Goal: Information Seeking & Learning: Stay updated

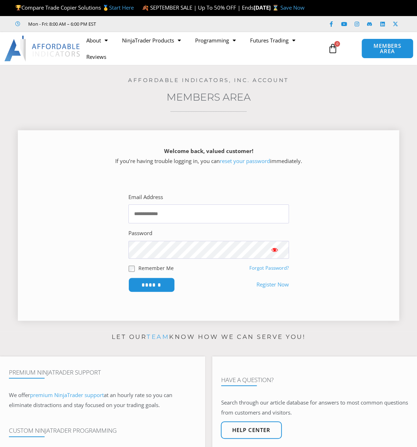
type input "**********"
click at [158, 285] on input "******" at bounding box center [151, 284] width 49 height 15
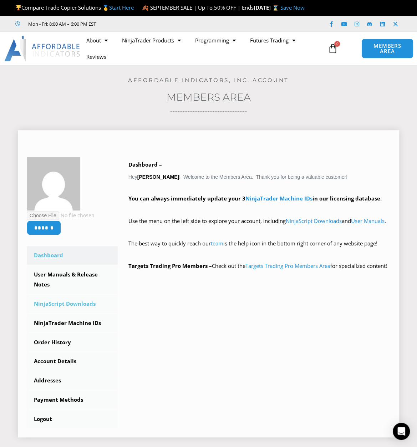
click at [83, 310] on link "NinjaScript Downloads" at bounding box center [72, 304] width 91 height 19
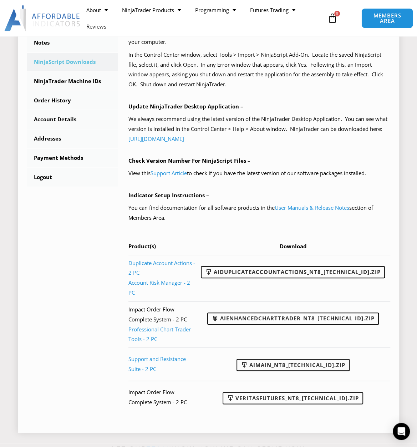
scroll to position [239, 0]
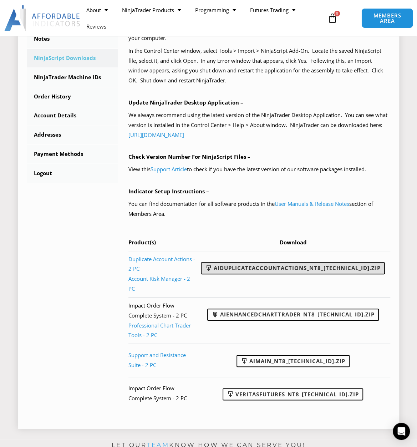
click at [263, 275] on link "AIDuplicateAccountActions_NT8_25.9.24.1.zip" at bounding box center [293, 268] width 184 height 12
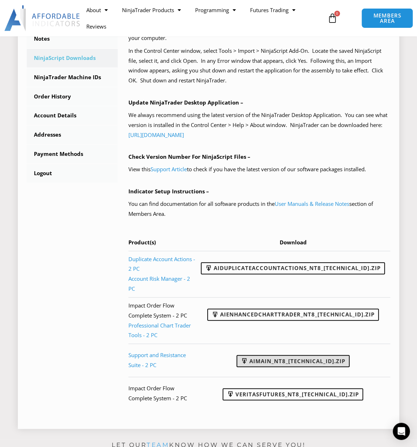
click at [321, 355] on link "AIMain_NT8_24.9.24.1.zip" at bounding box center [293, 361] width 113 height 12
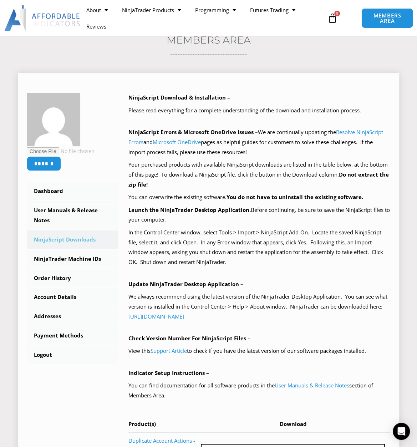
scroll to position [0, 0]
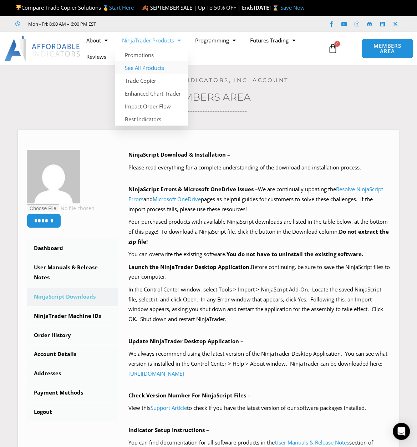
click at [157, 74] on link "See All Products" at bounding box center [151, 67] width 73 height 13
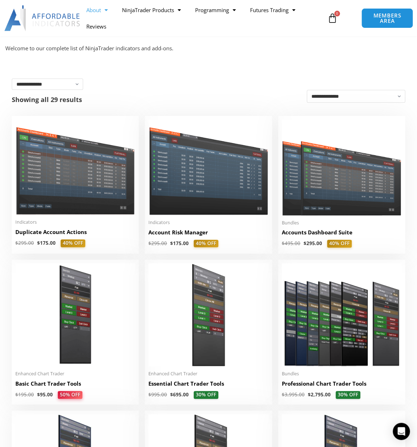
scroll to position [68, 0]
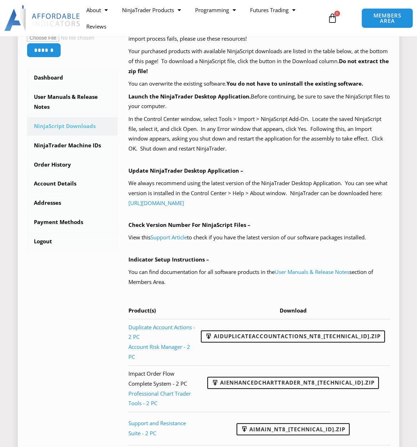
scroll to position [171, 0]
click at [181, 241] on link "Support Article" at bounding box center [169, 237] width 36 height 7
click at [65, 105] on link "User Manuals & Release Notes" at bounding box center [72, 102] width 91 height 29
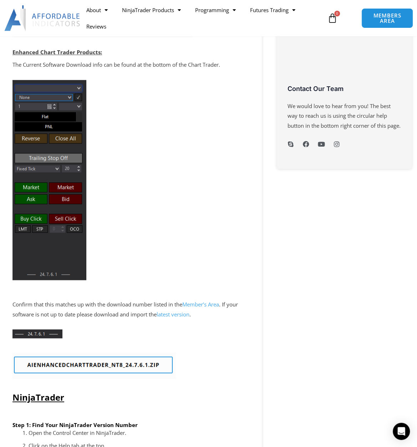
scroll to position [171, 0]
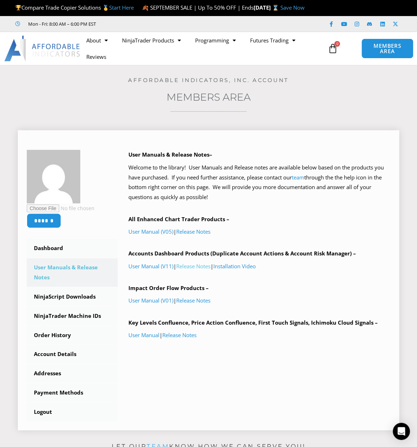
click at [200, 270] on link "Release Notes" at bounding box center [193, 266] width 34 height 7
click at [206, 235] on link "Release Notes" at bounding box center [193, 231] width 34 height 7
click at [189, 339] on link "Release Notes" at bounding box center [179, 335] width 34 height 7
